Goal: Task Accomplishment & Management: Manage account settings

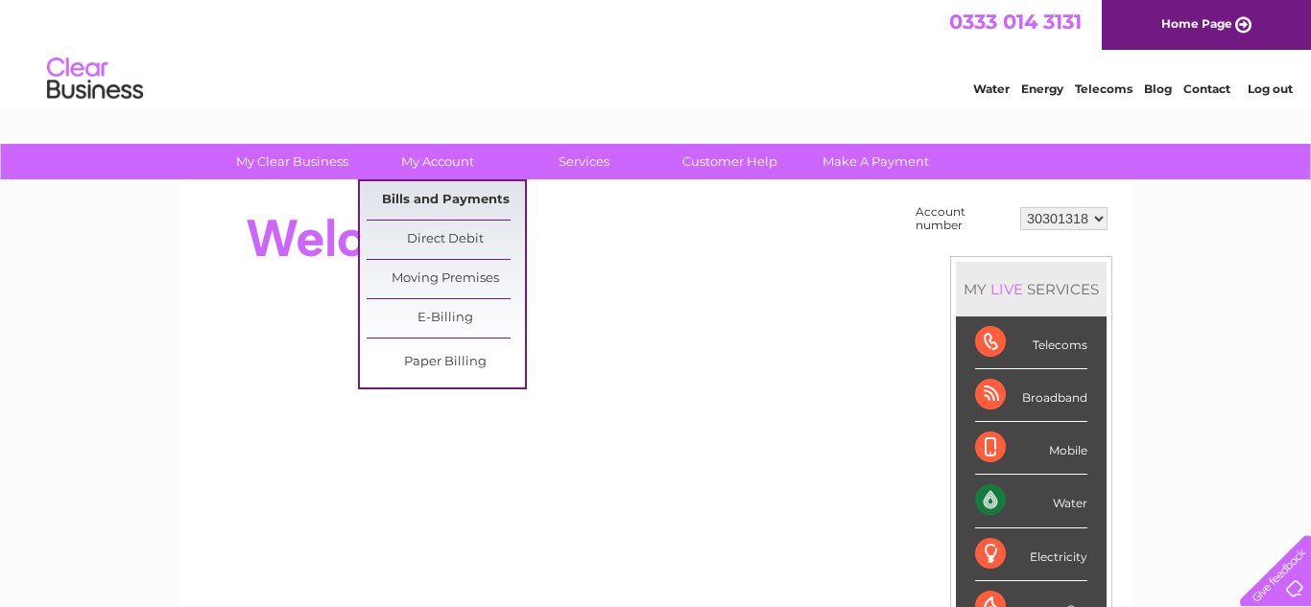
click at [456, 193] on link "Bills and Payments" at bounding box center [446, 200] width 158 height 38
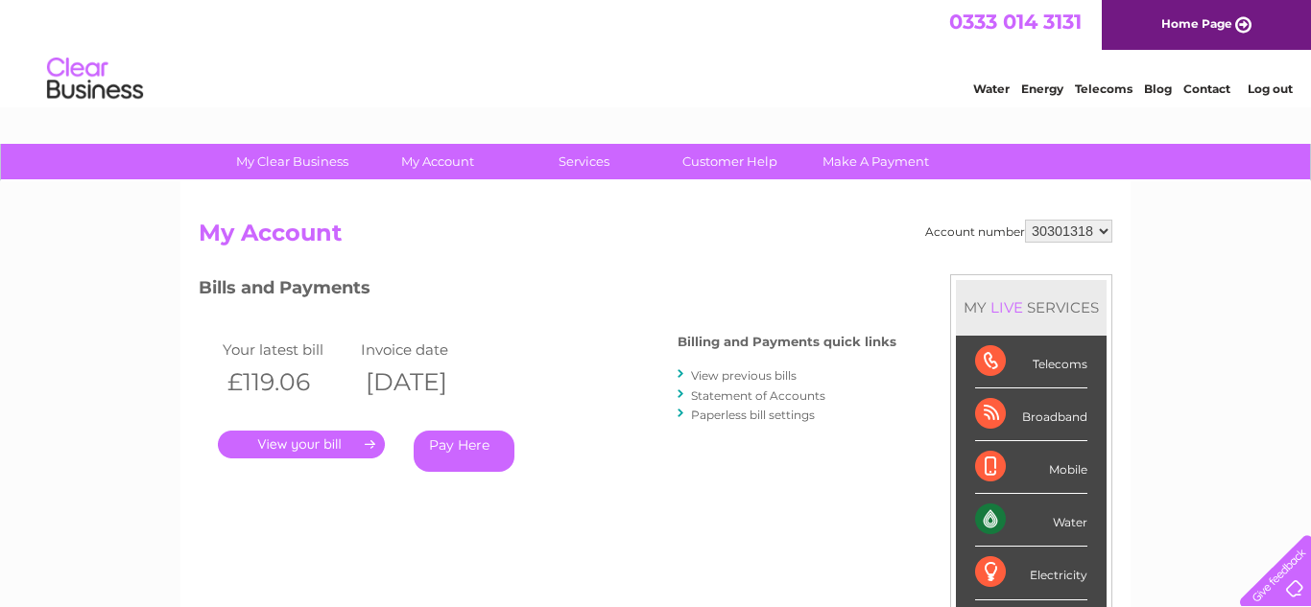
click at [770, 373] on link "View previous bills" at bounding box center [744, 375] width 106 height 14
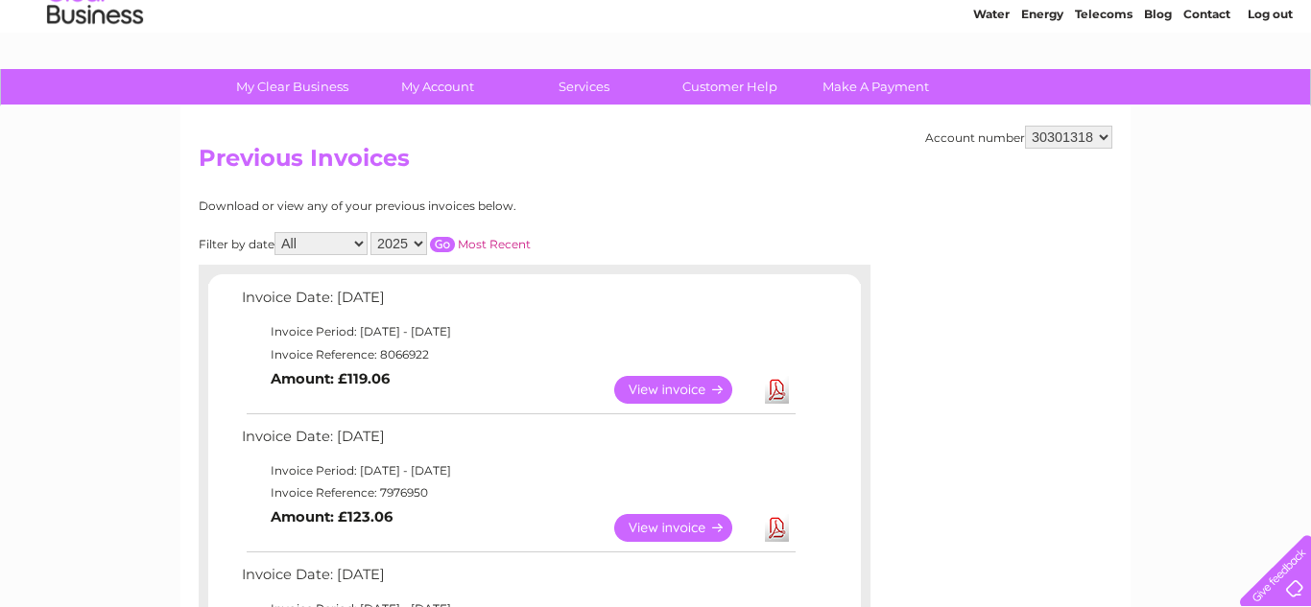
scroll to position [77, 0]
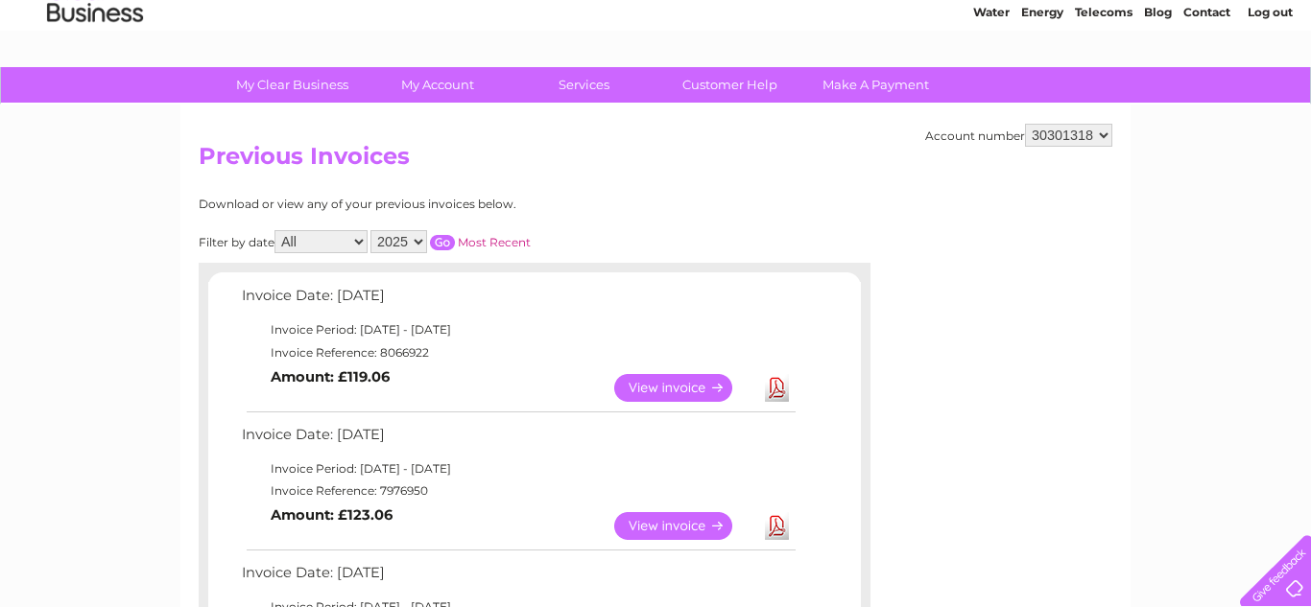
click at [698, 540] on td "View" at bounding box center [684, 526] width 151 height 37
click at [693, 525] on link "View" at bounding box center [684, 526] width 141 height 28
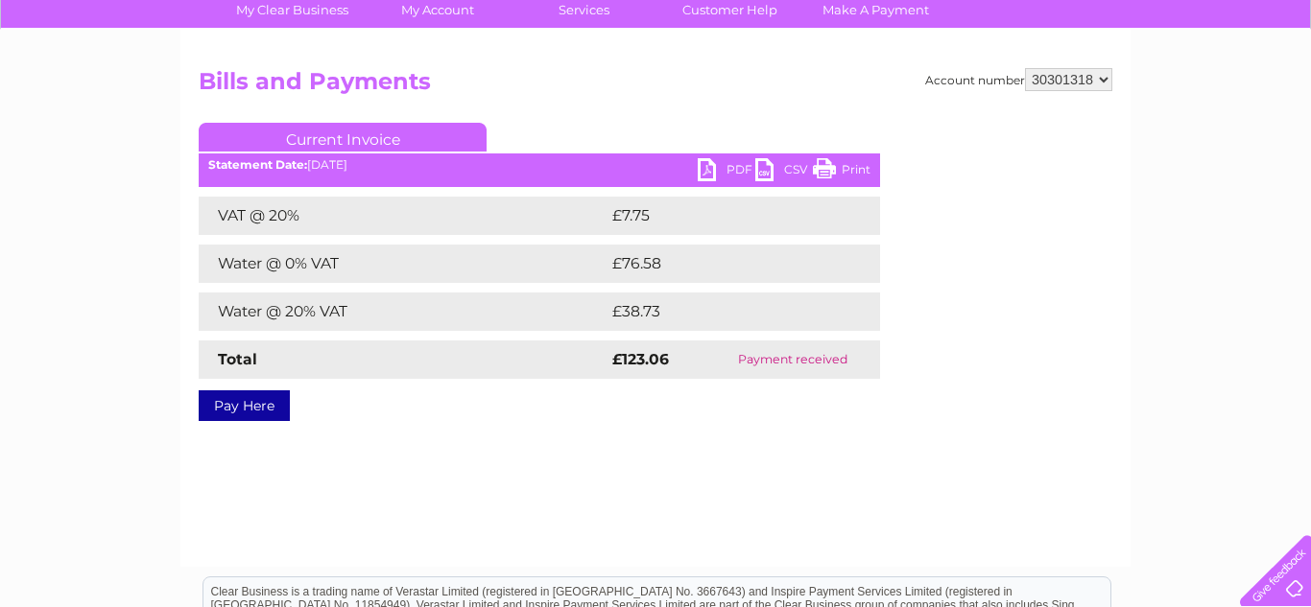
scroll to position [154, 0]
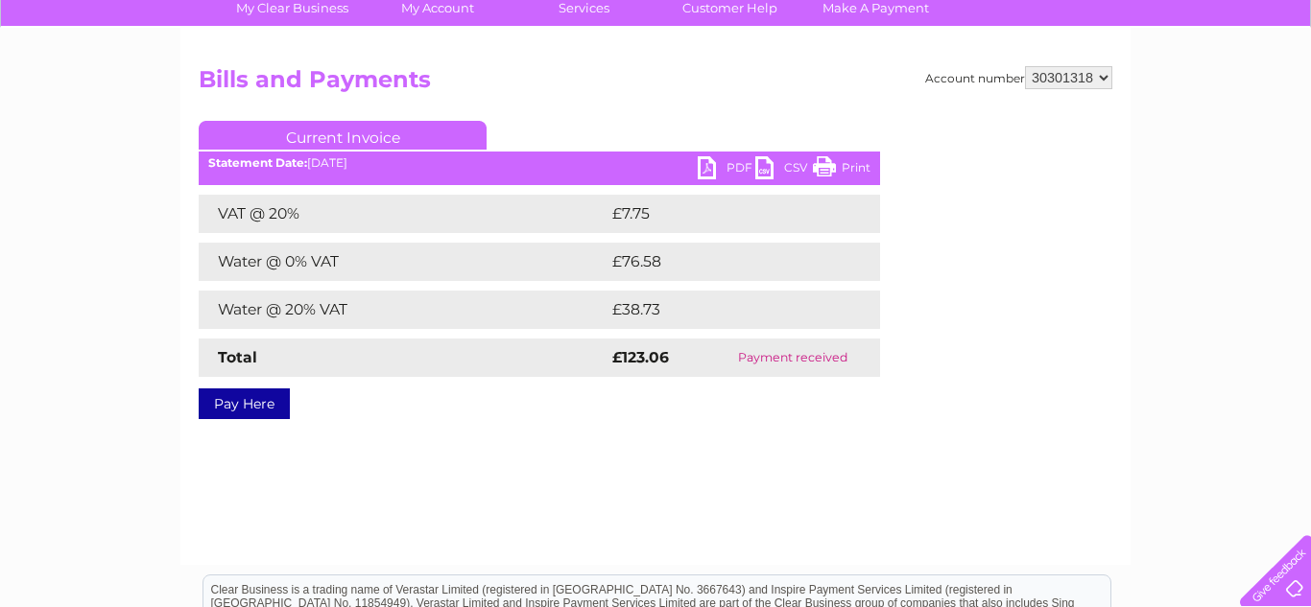
click at [843, 169] on link "Print" at bounding box center [842, 170] width 58 height 28
